Goal: Information Seeking & Learning: Learn about a topic

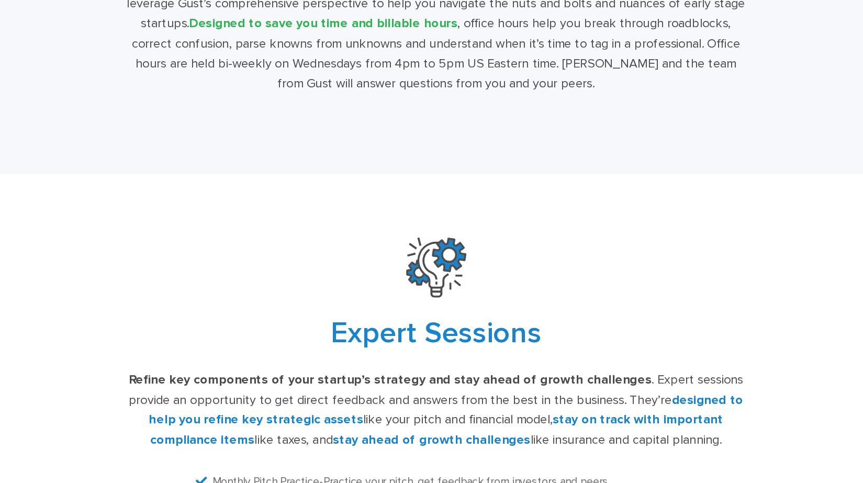
scroll to position [1857, 0]
click at [329, 308] on div "Expert Sessions Refine key components of your startup’s strategy and stay ahead…" at bounding box center [431, 420] width 863 height 338
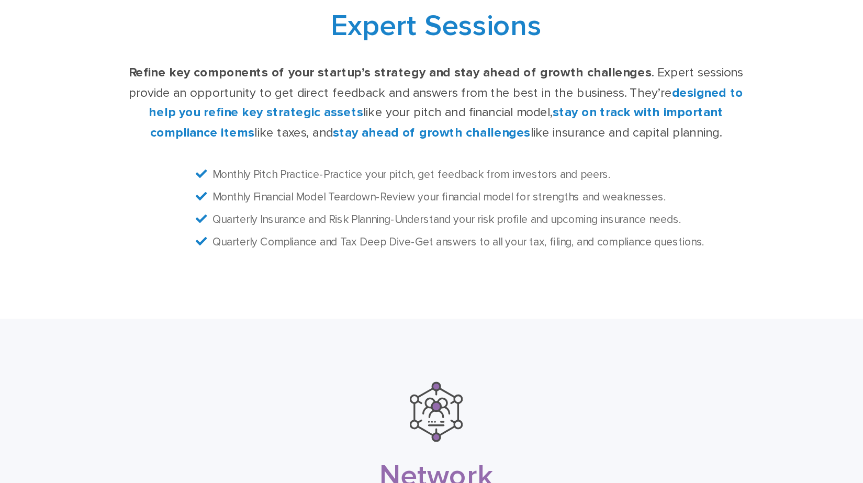
scroll to position [2087, 0]
click at [203, 340] on div "Expert Sessions Refine key components of your startup’s strategy and stay ahead…" at bounding box center [431, 190] width 863 height 338
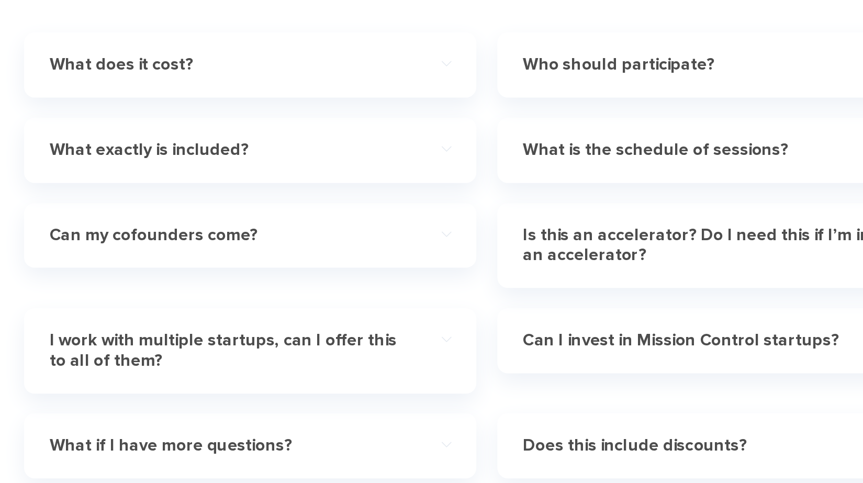
scroll to position [2982, 0]
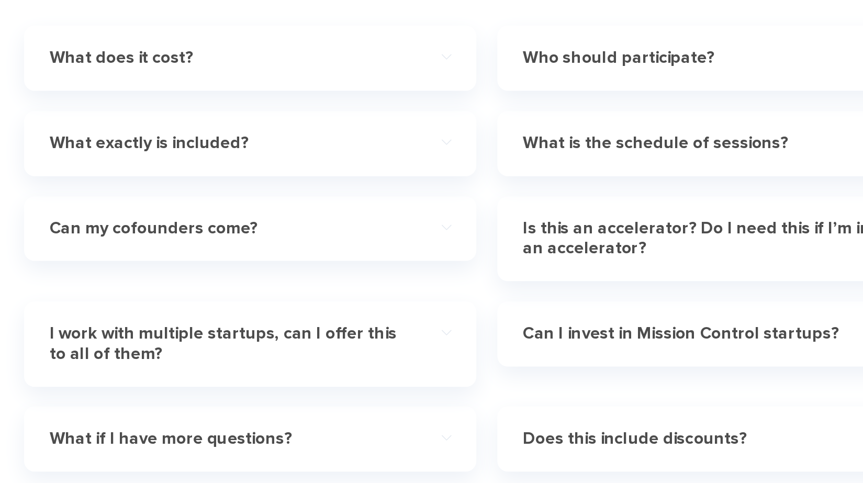
click at [174, 173] on h4 "What does it cost?" at bounding box center [239, 165] width 271 height 15
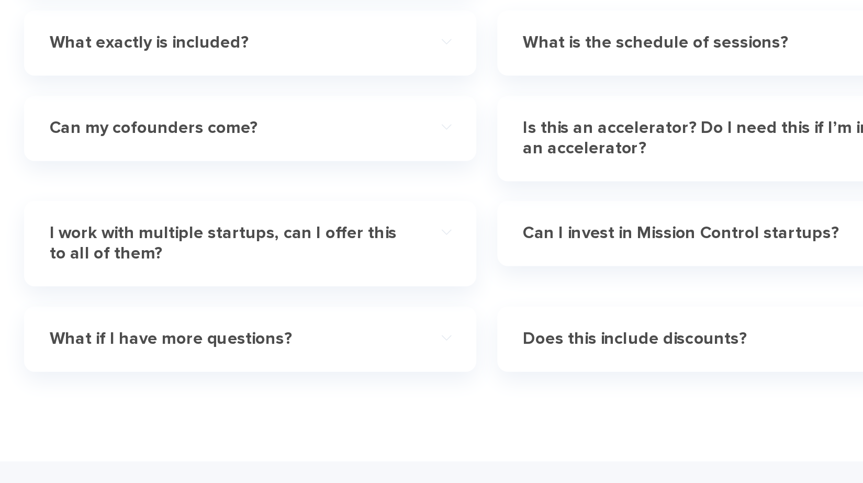
scroll to position [3120, 0]
click at [219, 162] on h4 "What exactly is included?" at bounding box center [239, 154] width 271 height 15
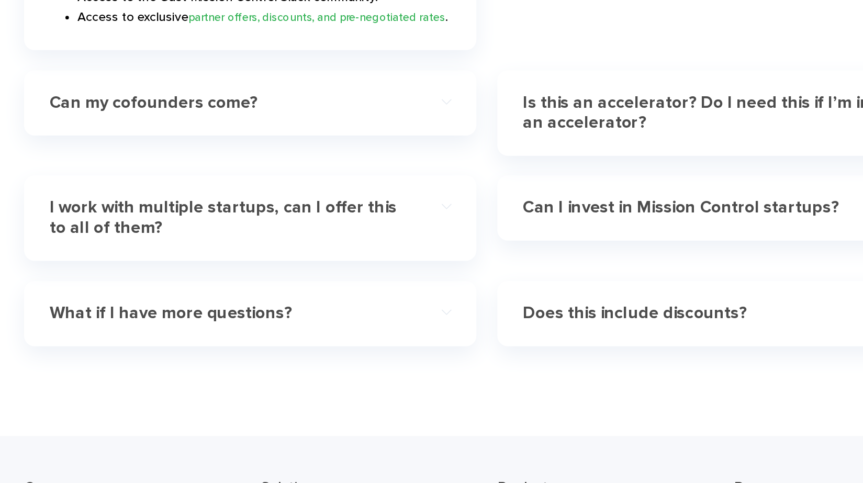
scroll to position [3222, 0]
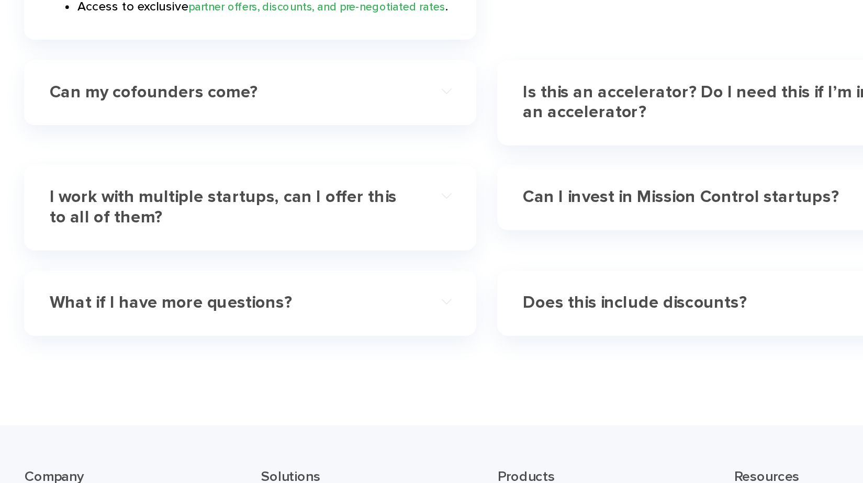
click at [236, 204] on div "Can my cofounders come?" at bounding box center [254, 191] width 300 height 32
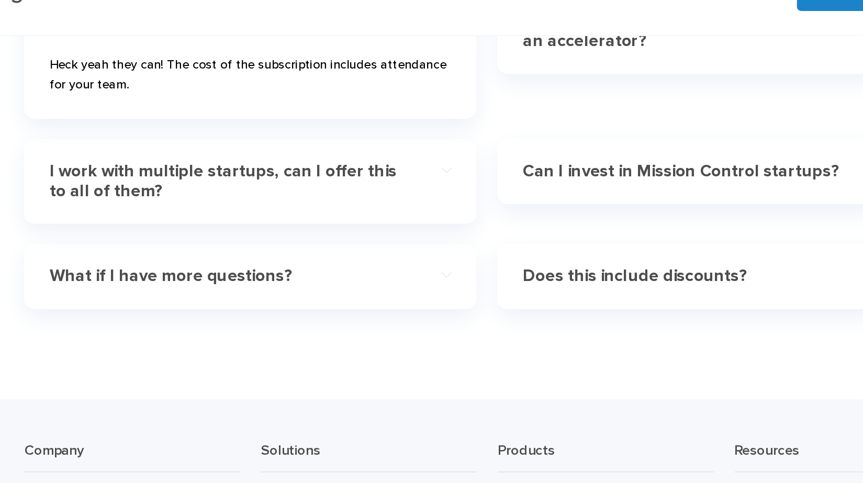
click at [300, 181] on h4 "I work with multiple startups, can I offer this to all of them?" at bounding box center [239, 172] width 271 height 30
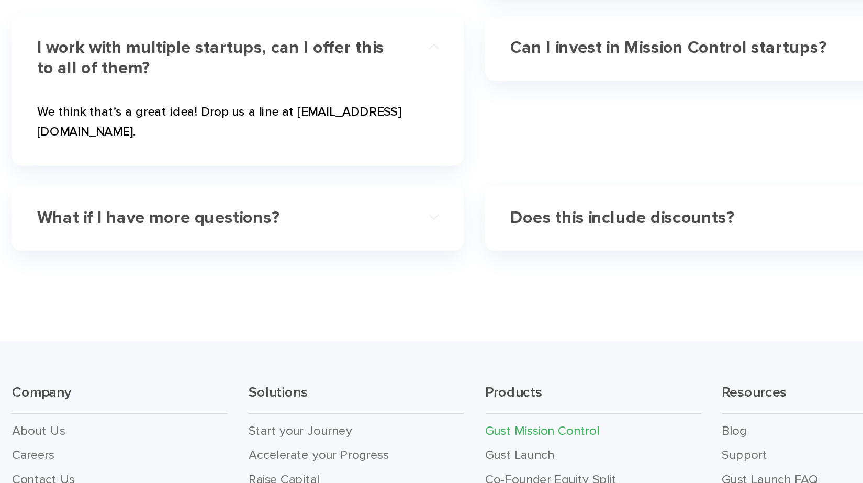
click at [259, 266] on h4 "What if I have more questions?" at bounding box center [239, 258] width 271 height 15
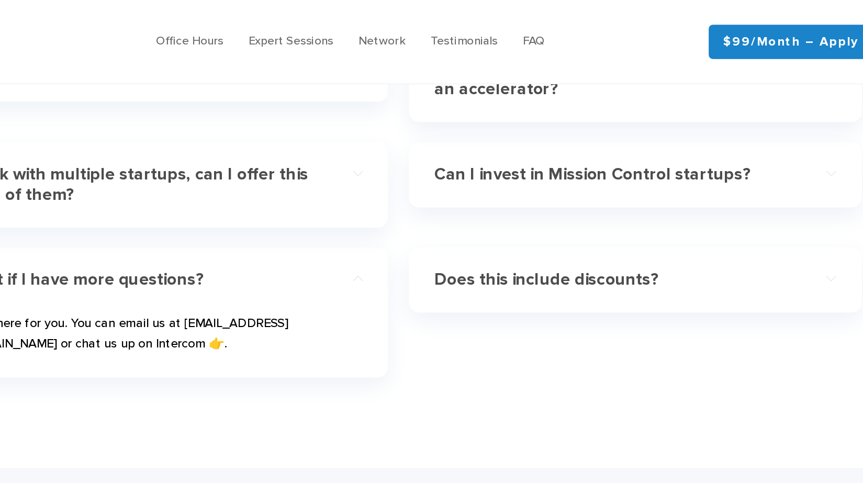
click at [481, 217] on h4 "Does this include discounts?" at bounding box center [593, 209] width 271 height 15
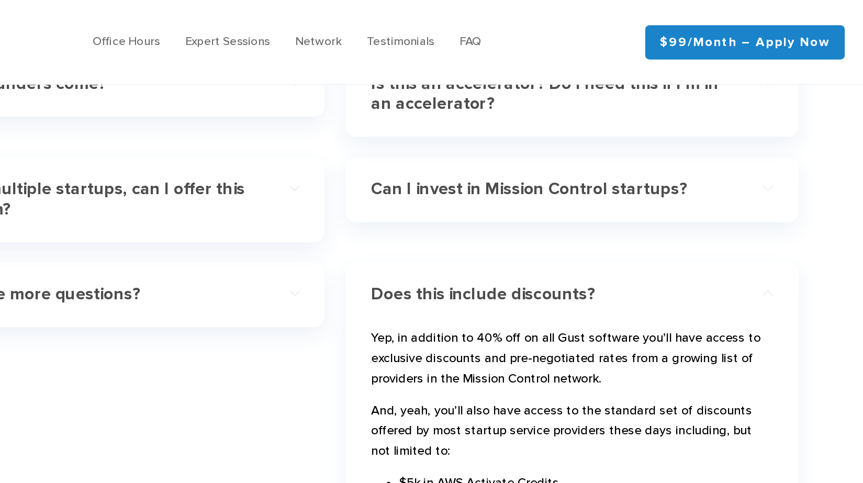
scroll to position [3212, 0]
click at [499, 149] on h4 "Can I invest in Mission Control startups?" at bounding box center [593, 141] width 271 height 15
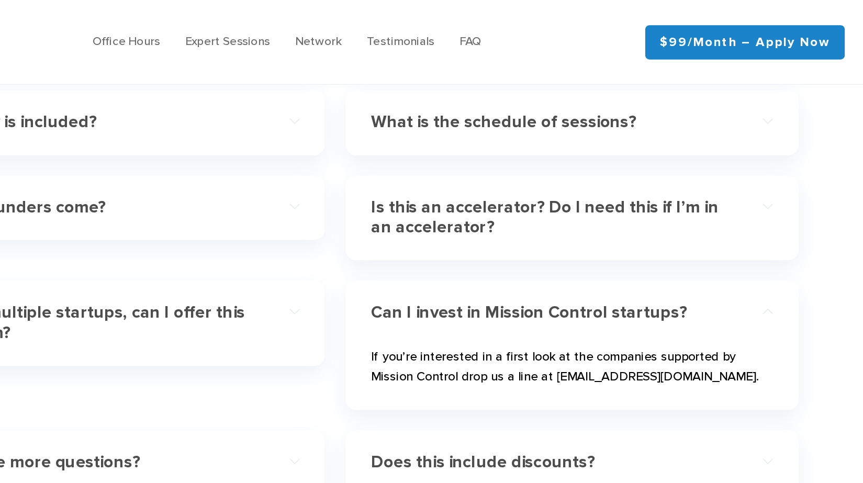
scroll to position [3115, 0]
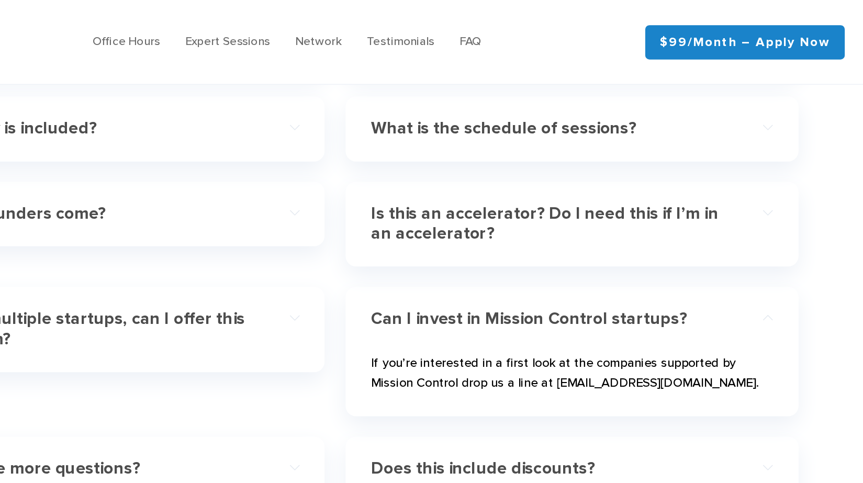
click at [486, 174] on h4 "Is this an accelerator? Do I need this if I’m in an accelerator?" at bounding box center [593, 168] width 271 height 30
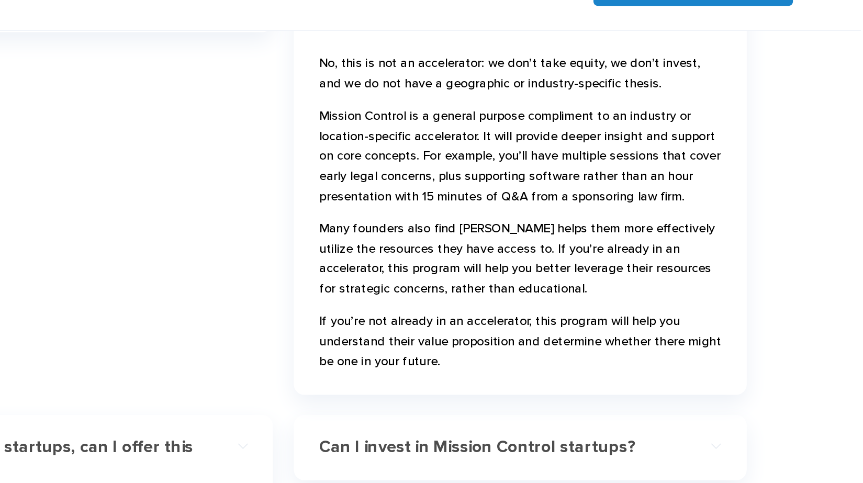
scroll to position [3090, 0]
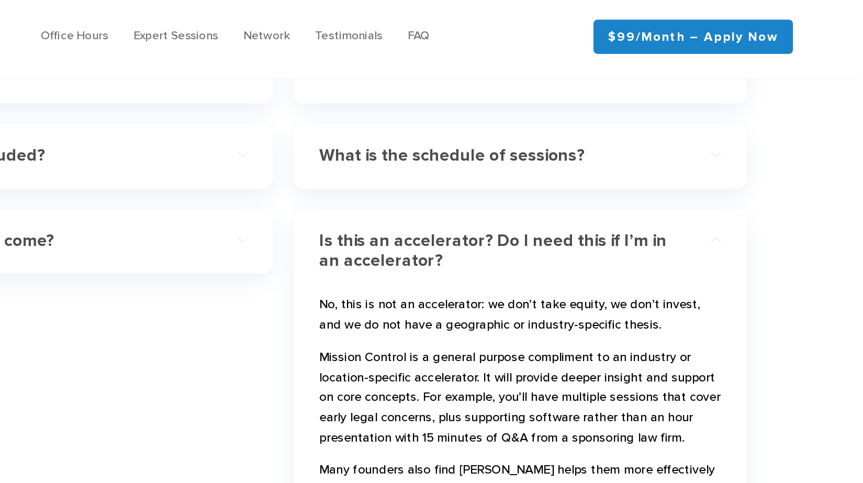
click at [499, 137] on div "What is the schedule of sessions?" at bounding box center [608, 121] width 300 height 32
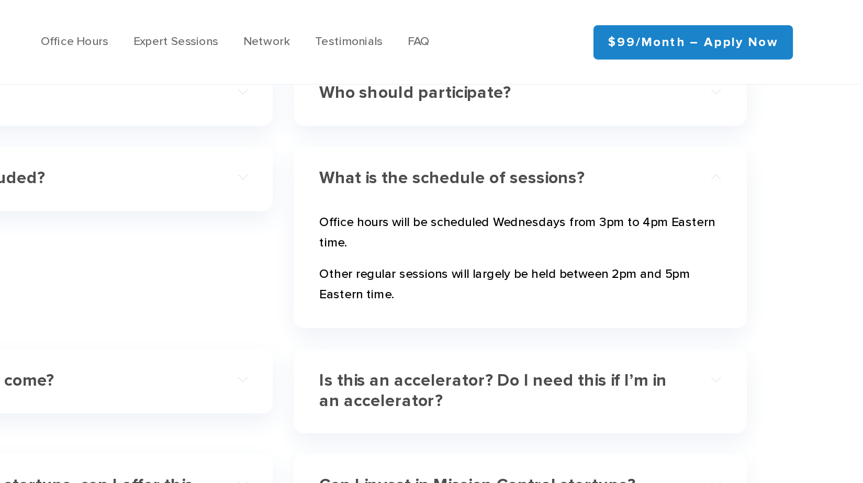
scroll to position [3075, 0]
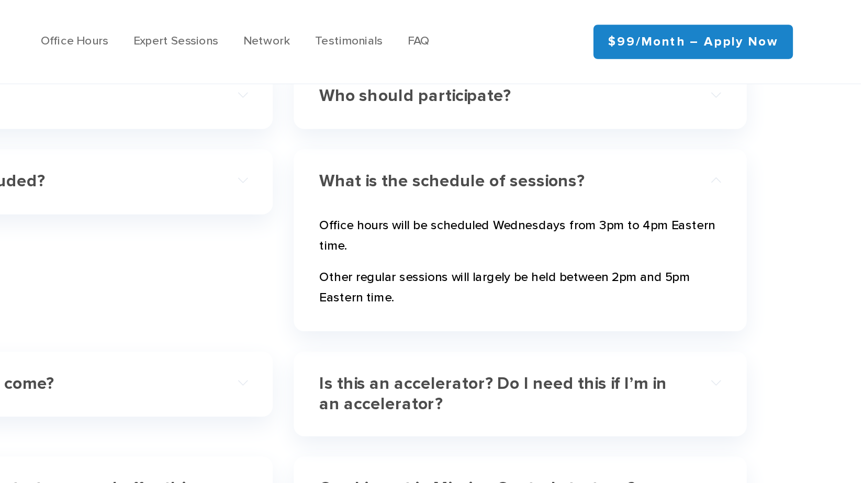
click at [485, 80] on h4 "Who should participate?" at bounding box center [593, 72] width 271 height 15
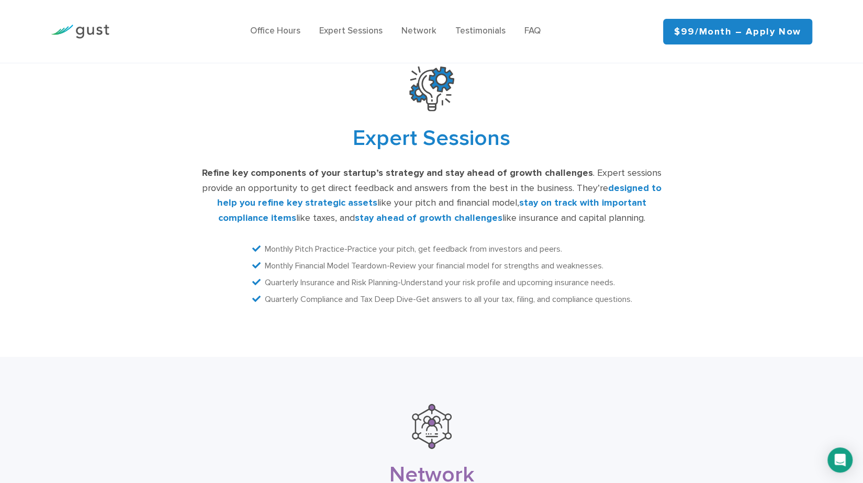
scroll to position [2089, 0]
click at [306, 208] on span "designed to help you refine key strategic assets" at bounding box center [439, 195] width 444 height 26
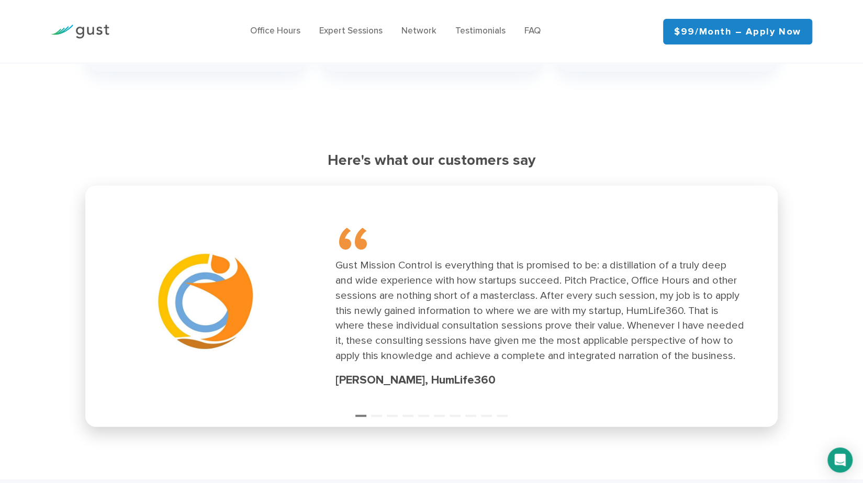
scroll to position [1497, 0]
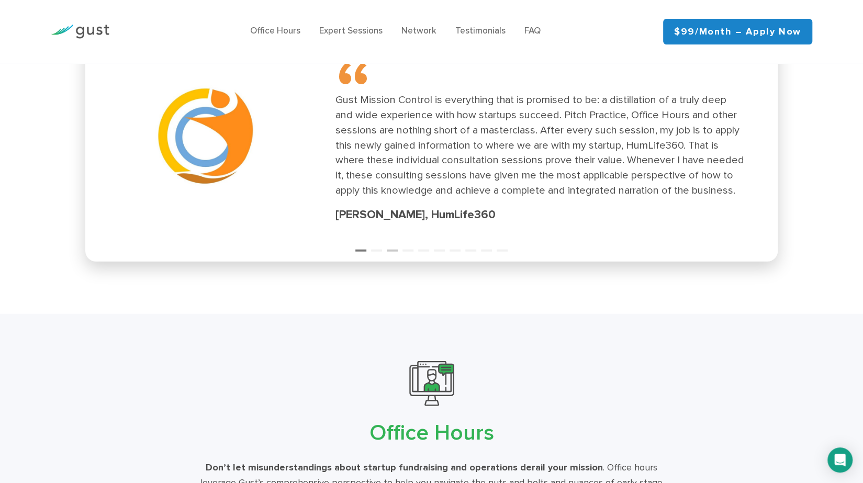
click at [392, 251] on button "3" at bounding box center [392, 246] width 10 height 10
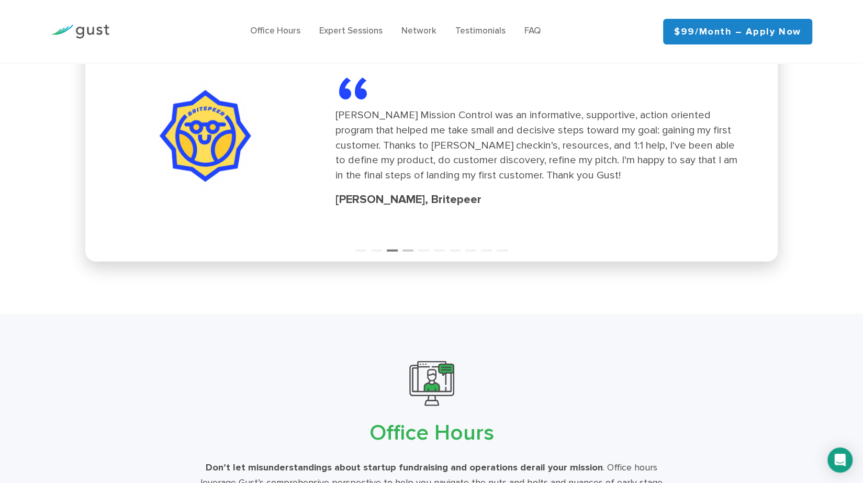
click at [407, 251] on button "4" at bounding box center [407, 246] width 10 height 10
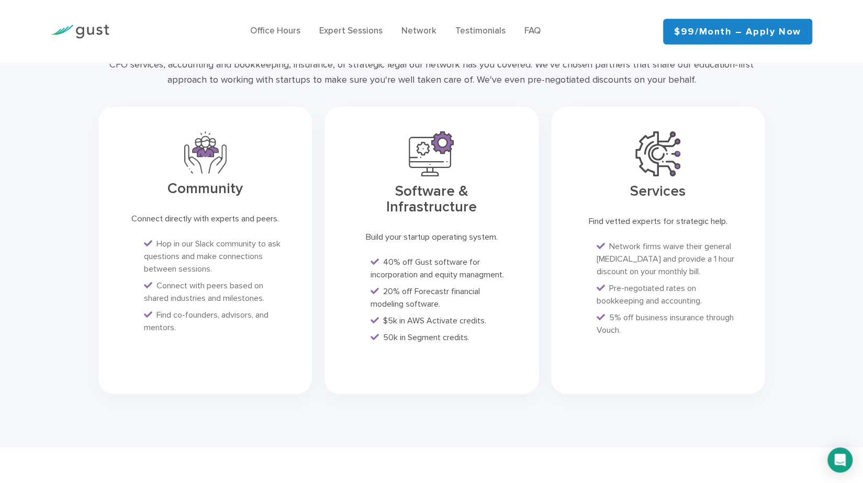
scroll to position [2547, 0]
